Goal: Task Accomplishment & Management: Complete application form

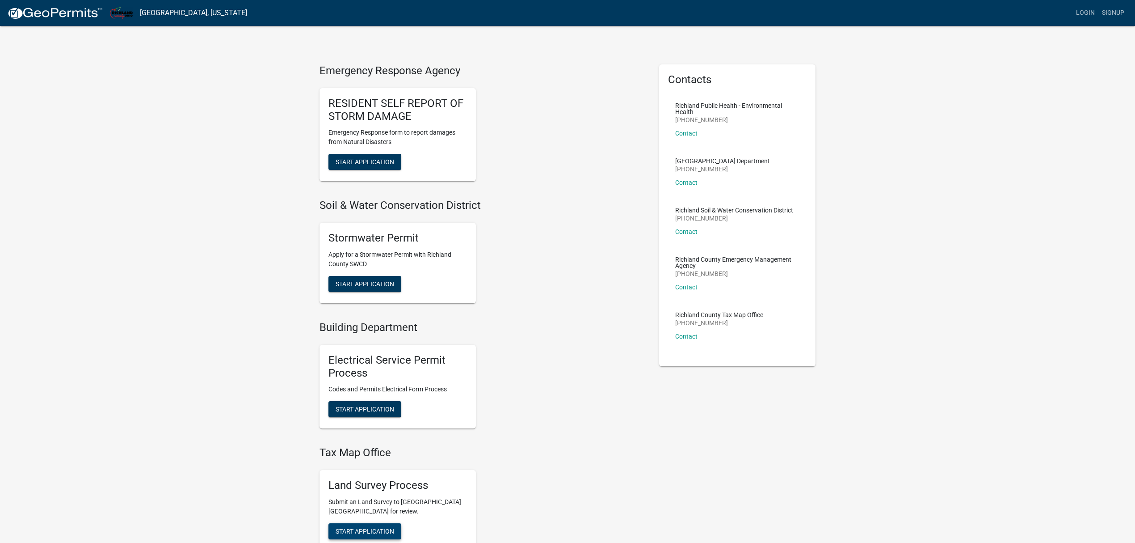
click at [362, 530] on span "Start Application" at bounding box center [365, 530] width 59 height 7
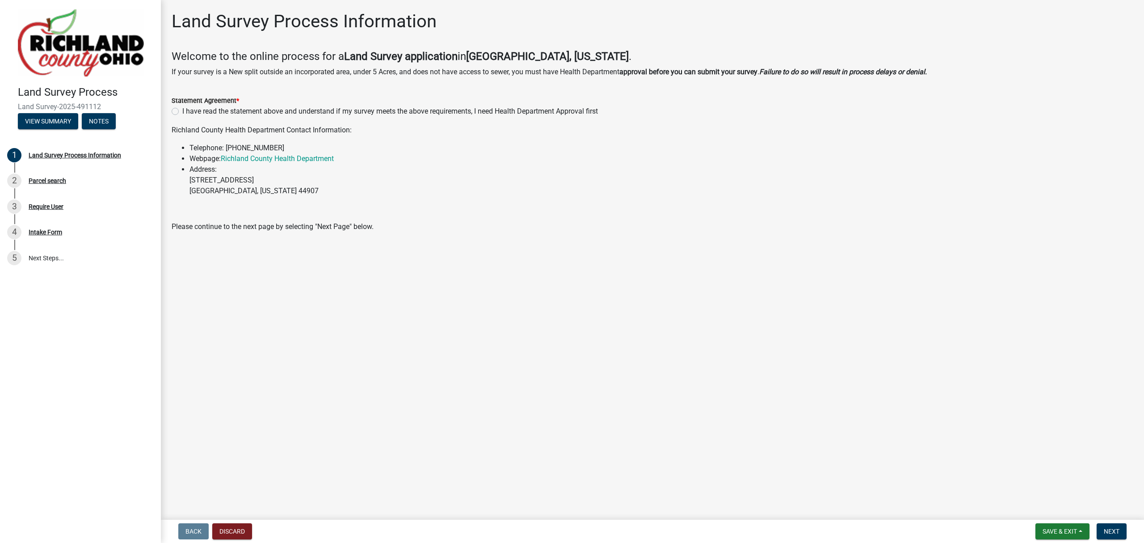
click at [182, 114] on label "I have read the statement above and understand if my survey meets the above req…" at bounding box center [390, 111] width 416 height 11
click at [182, 112] on input "I have read the statement above and understand if my survey meets the above req…" at bounding box center [185, 109] width 6 height 6
radio input "true"
click at [1107, 528] on span "Next" at bounding box center [1112, 530] width 16 height 7
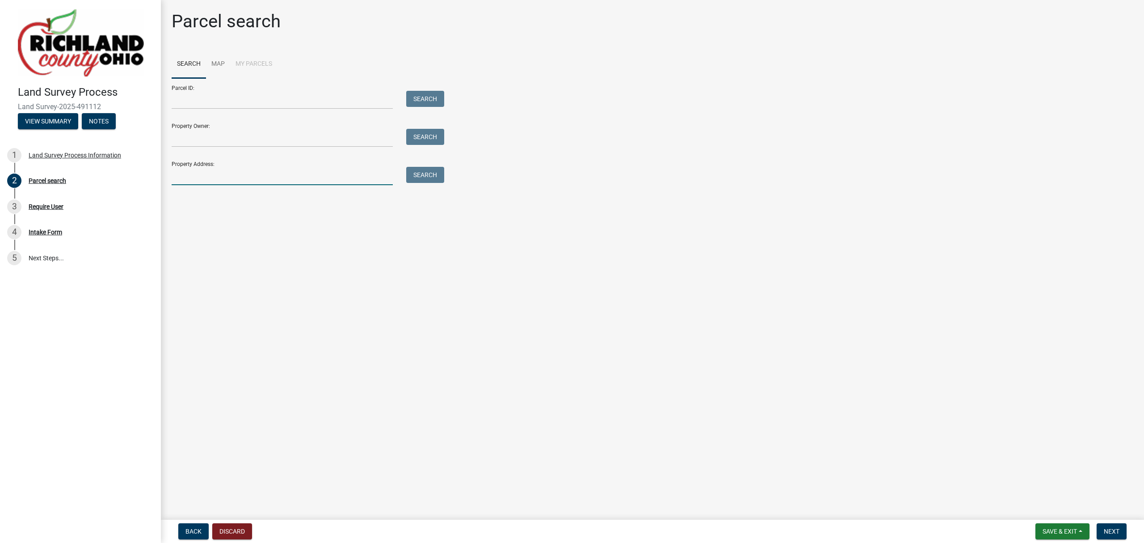
click at [246, 184] on input "Property Address:" at bounding box center [282, 176] width 221 height 18
type input "354 [PERSON_NAME]"
click at [416, 175] on button "Search" at bounding box center [425, 175] width 38 height 16
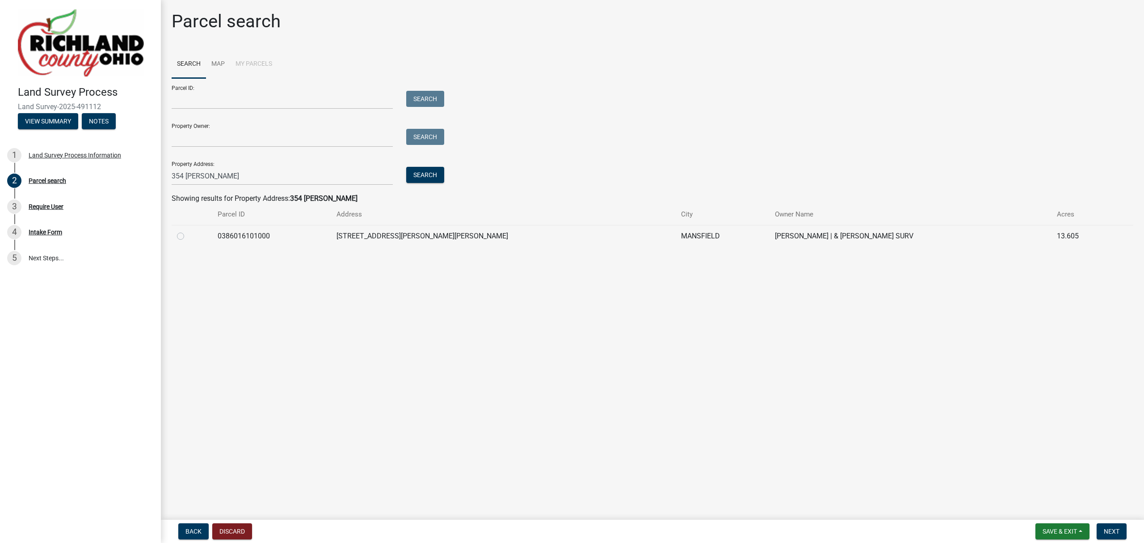
click at [192, 231] on div at bounding box center [192, 236] width 30 height 11
click at [188, 231] on label at bounding box center [188, 231] width 0 height 0
click at [188, 236] on input "radio" at bounding box center [191, 234] width 6 height 6
radio input "true"
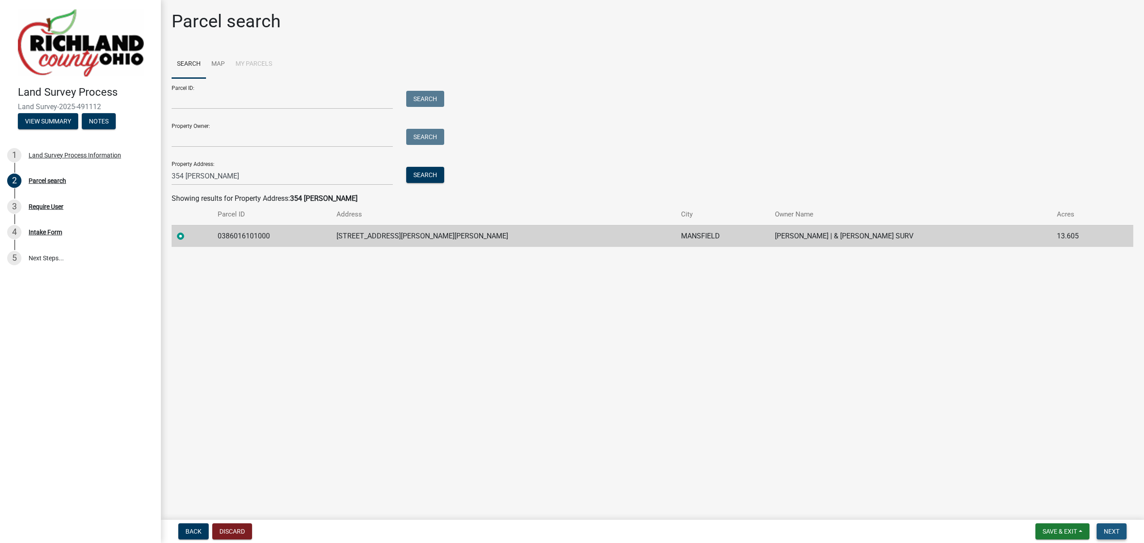
click at [1112, 526] on button "Next" at bounding box center [1112, 531] width 30 height 16
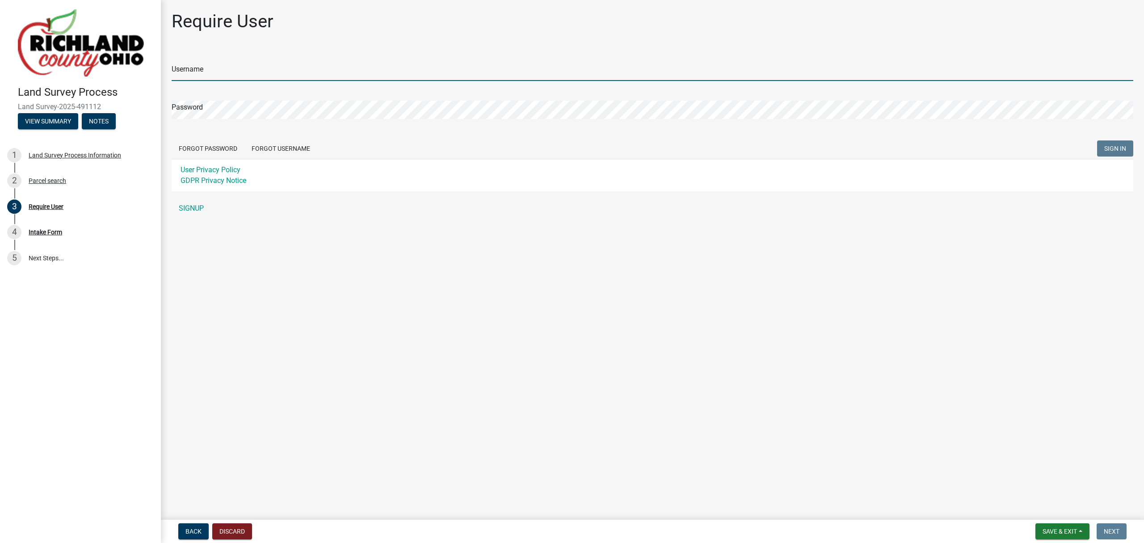
type input "HanningSurveying"
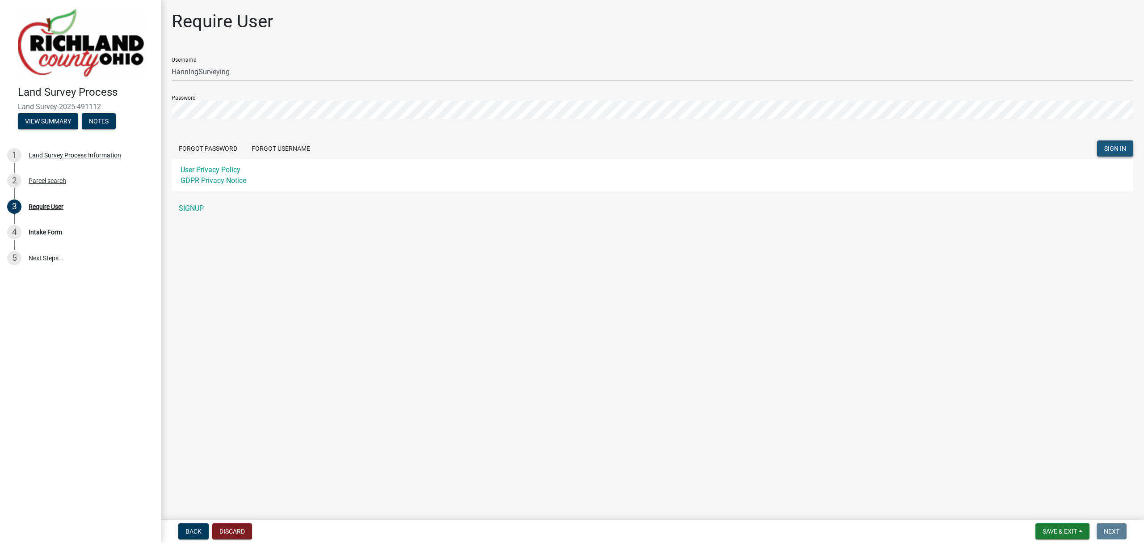
click at [1123, 153] on button "SIGN IN" at bounding box center [1115, 148] width 36 height 16
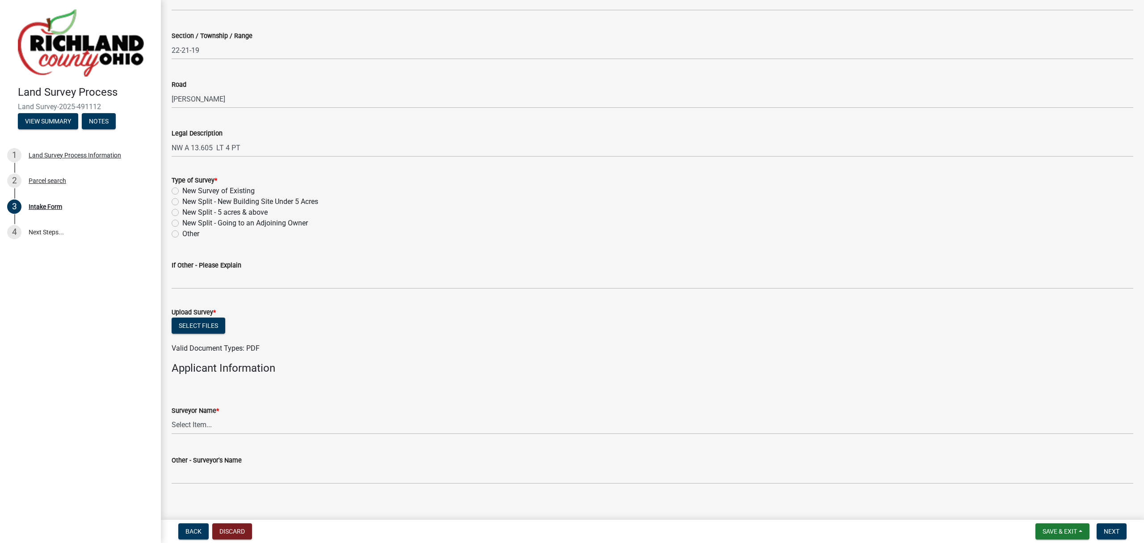
scroll to position [298, 0]
click at [183, 231] on label "Other" at bounding box center [190, 232] width 17 height 11
click at [183, 231] on input "Other" at bounding box center [185, 230] width 6 height 6
radio input "true"
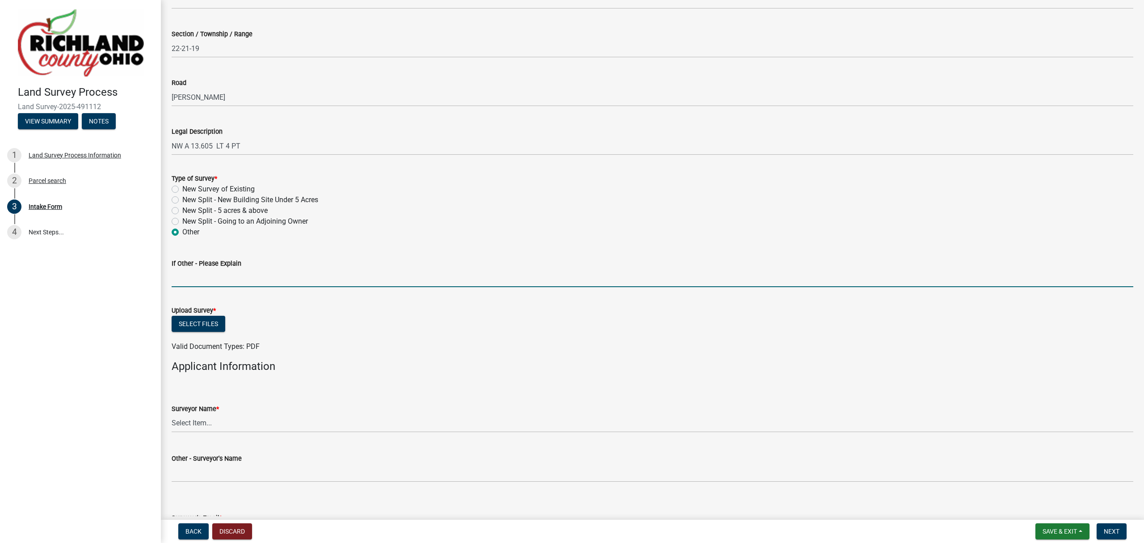
click at [189, 275] on input "If Other - Please Explain" at bounding box center [653, 278] width 962 height 18
type input "t"
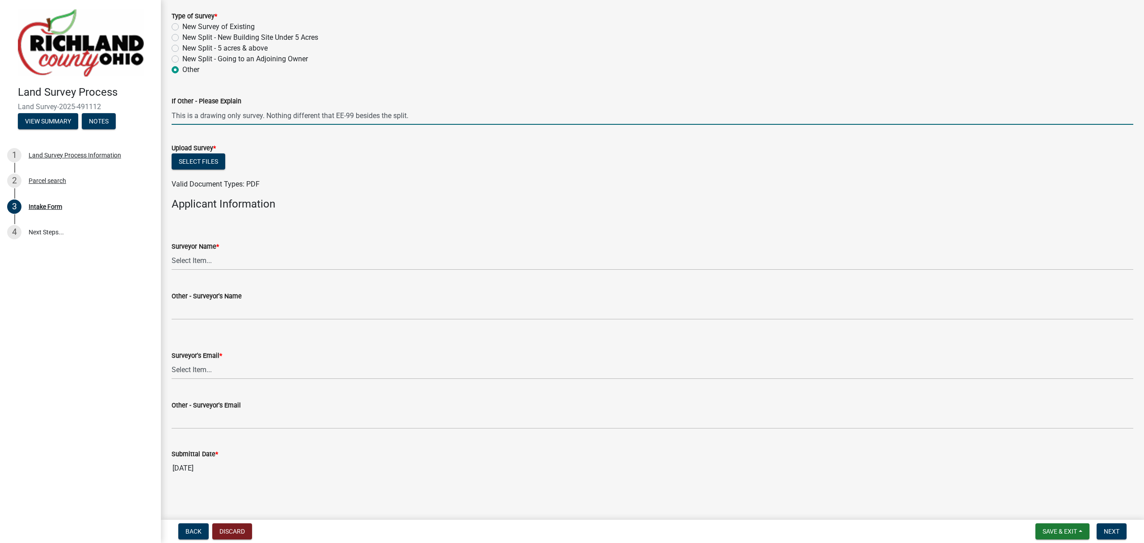
scroll to position [463, 0]
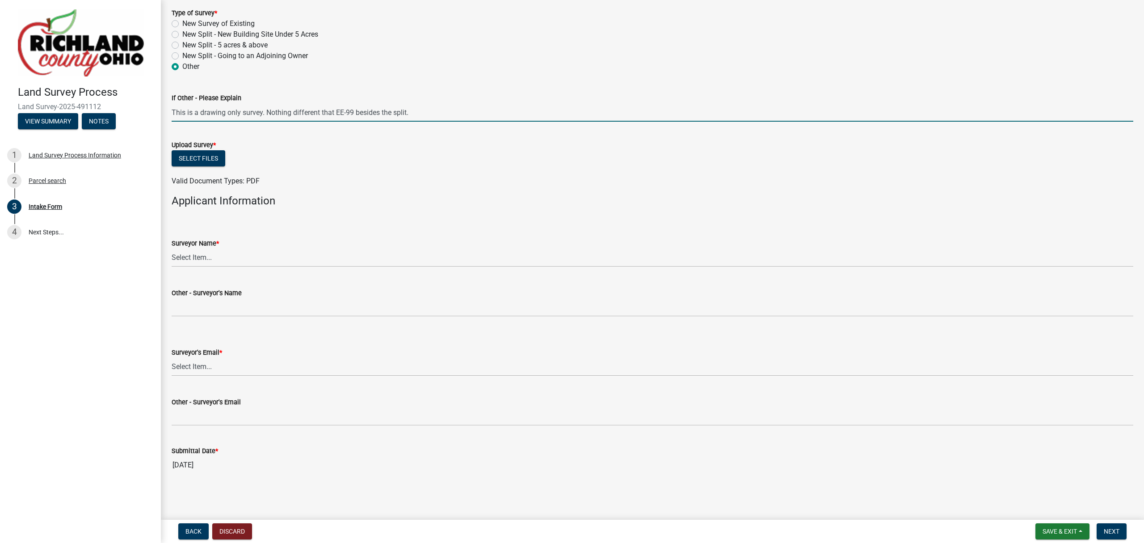
type input "This is a drawing only survey. Nothing different that EE-99 besides the split."
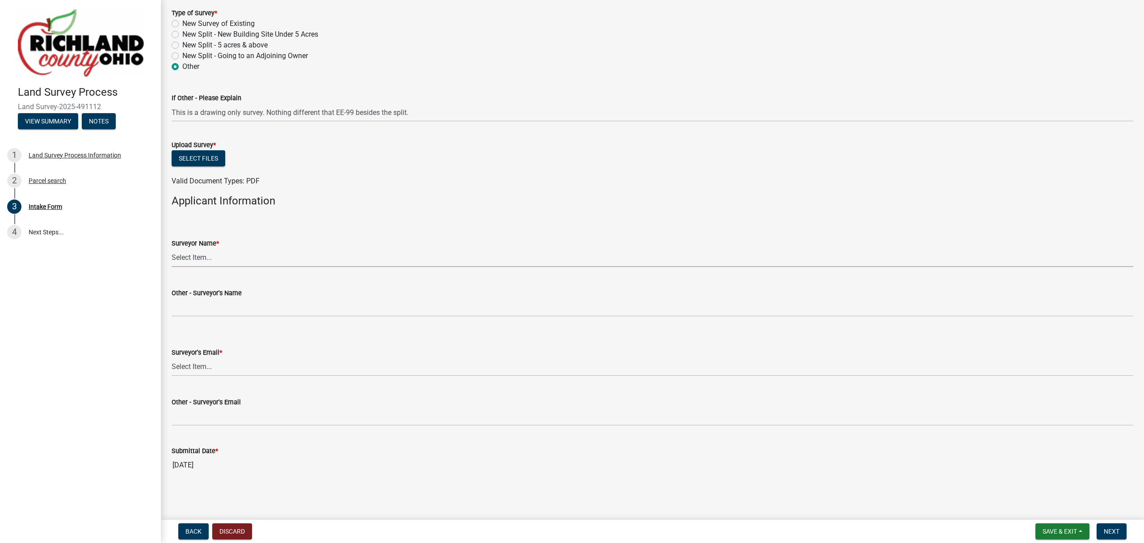
click at [231, 257] on select "Select Item... [PERSON_NAME], [PERSON_NAME], [PERSON_NAME], [PERSON_NAME], [PER…" at bounding box center [653, 258] width 962 height 18
click at [172, 249] on select "Select Item... [PERSON_NAME], [PERSON_NAME], [PERSON_NAME], [PERSON_NAME], [PER…" at bounding box center [653, 258] width 962 height 18
select select "7b47133c-cc1d-4ae1-826f-23734389caf2"
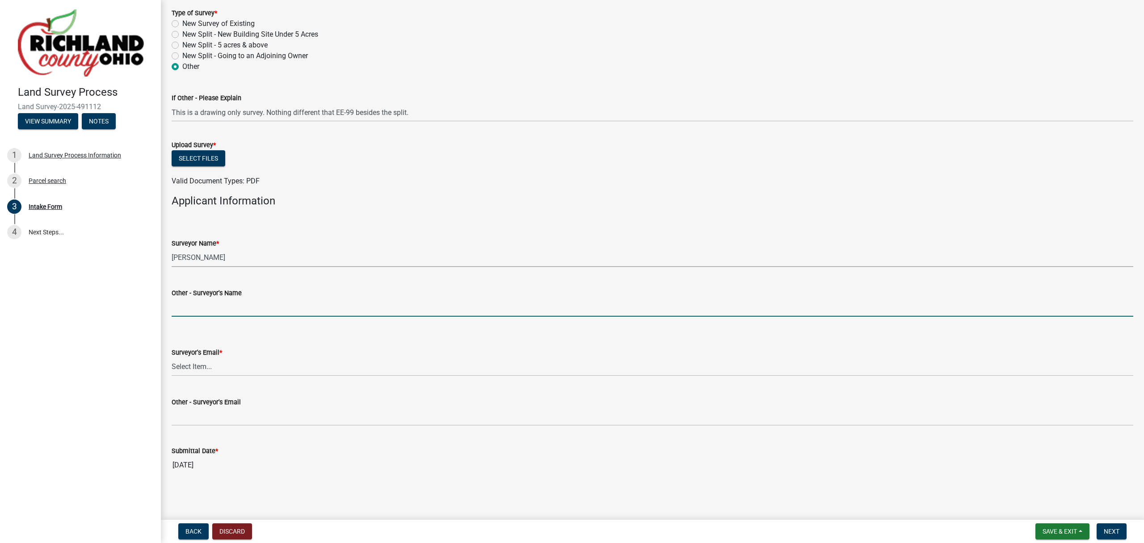
click at [211, 306] on input "Other - Surveyor's Name" at bounding box center [653, 307] width 962 height 18
drag, startPoint x: 200, startPoint y: 349, endPoint x: 199, endPoint y: 363, distance: 14.4
click at [199, 359] on div "Surveyor's Email * Select Item... [EMAIL_ADDRESS][DOMAIN_NAME] [EMAIL_ADDRESS][…" at bounding box center [653, 361] width 962 height 29
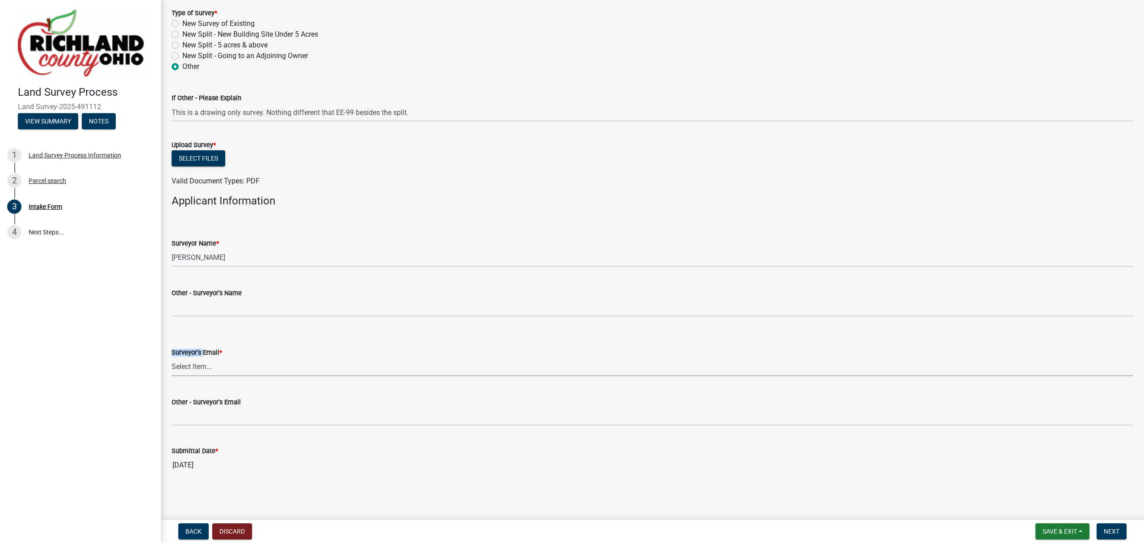
click at [199, 365] on select "Select Item... [EMAIL_ADDRESS][DOMAIN_NAME] [EMAIL_ADDRESS][DOMAIN_NAME] [EMAIL…" at bounding box center [653, 367] width 962 height 18
click at [172, 358] on select "Select Item... [EMAIL_ADDRESS][DOMAIN_NAME] [EMAIL_ADDRESS][DOMAIN_NAME] [EMAIL…" at bounding box center [653, 367] width 962 height 18
select select "f2d55033-5569-4fff-92a2-440fd2ab0b2e"
click at [201, 164] on button "Select files" at bounding box center [199, 158] width 54 height 16
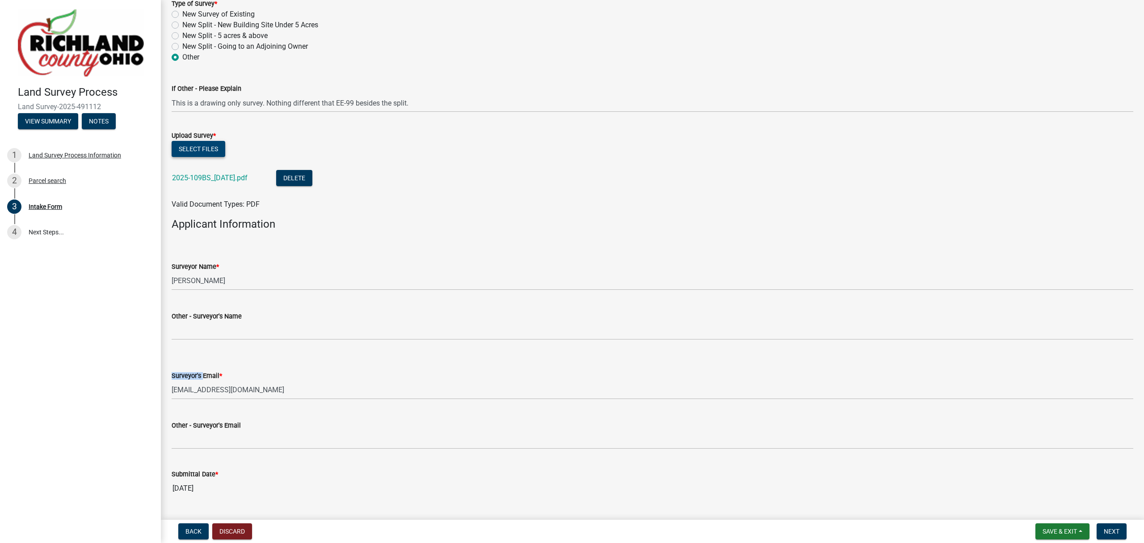
scroll to position [495, 0]
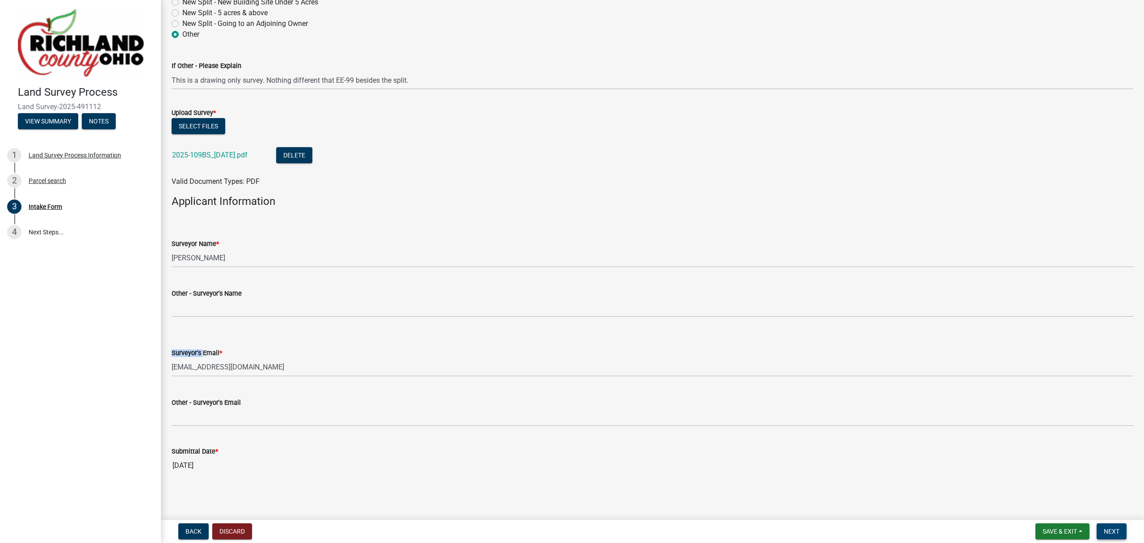
click at [1114, 528] on span "Next" at bounding box center [1112, 530] width 16 height 7
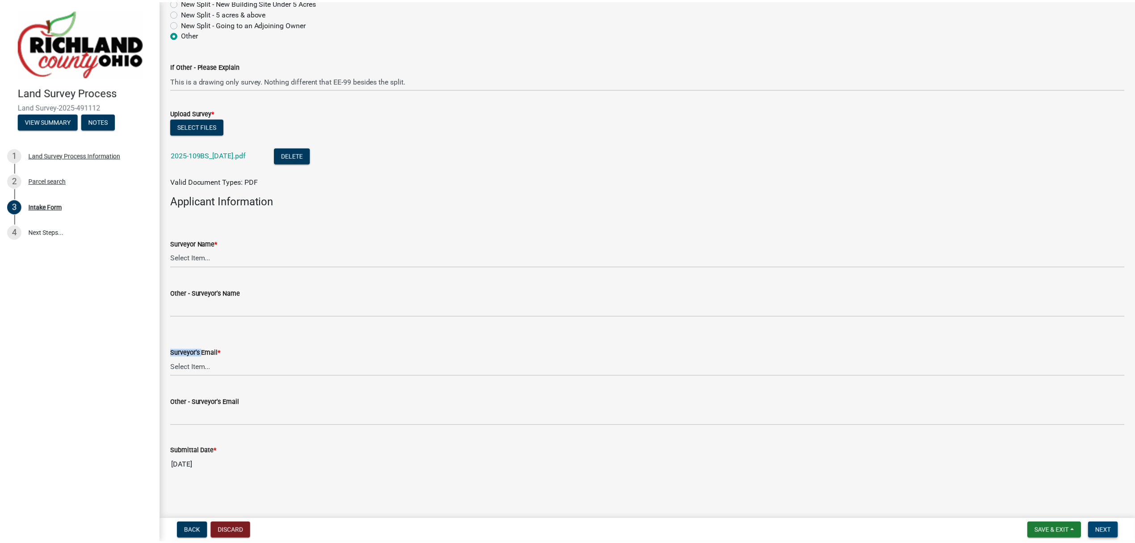
scroll to position [0, 0]
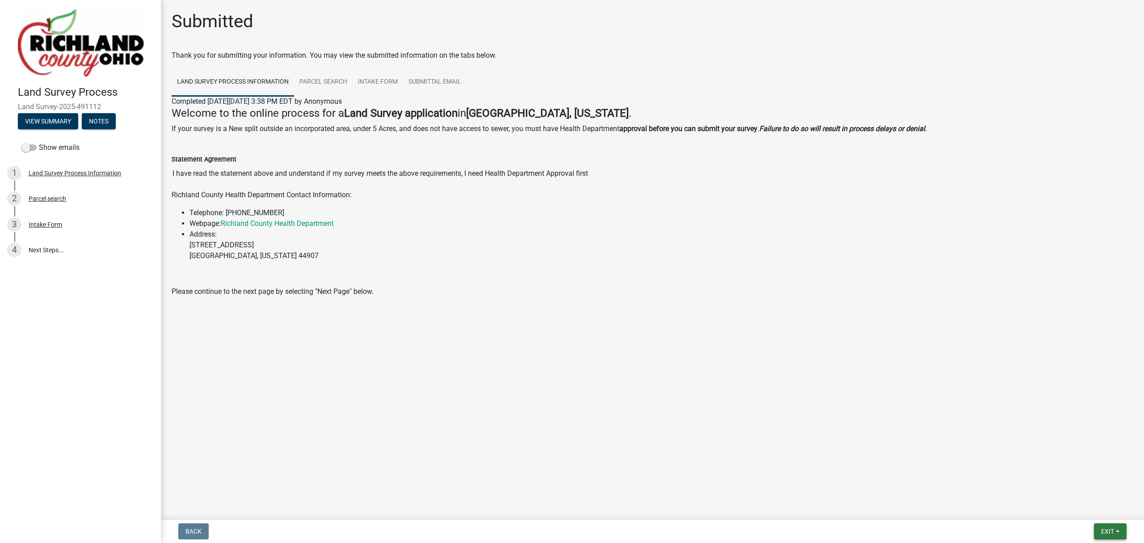
click at [1105, 531] on span "Exit" at bounding box center [1107, 530] width 13 height 7
click at [1089, 505] on button "Save & Exit" at bounding box center [1091, 508] width 72 height 21
